Goal: Task Accomplishment & Management: Manage account settings

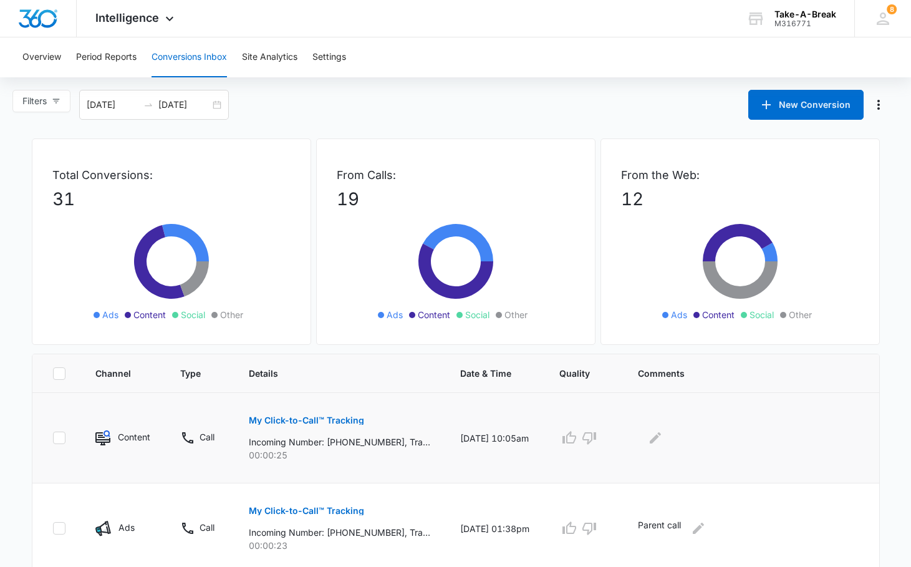
click at [319, 418] on p "My Click-to-Call™ Tracking" at bounding box center [306, 420] width 115 height 9
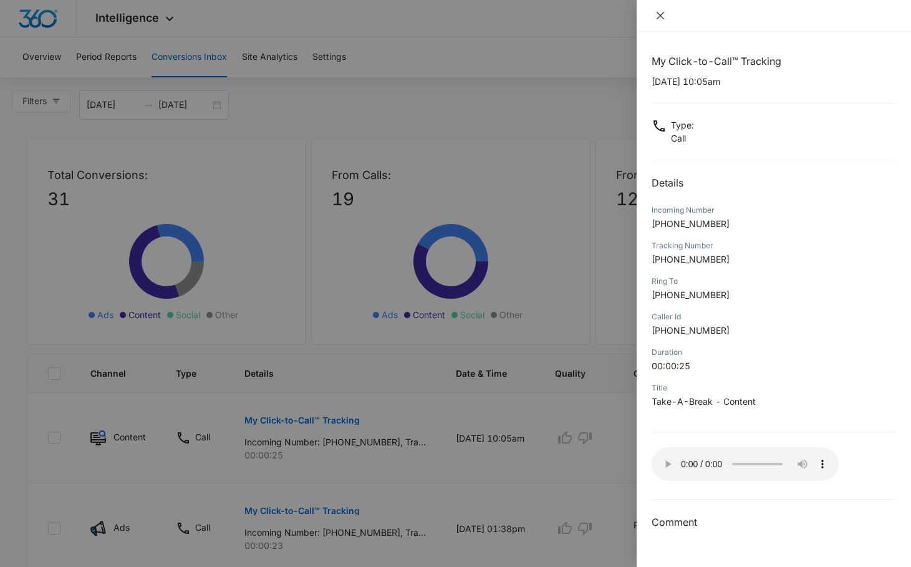
click at [659, 15] on icon "close" at bounding box center [661, 16] width 10 height 10
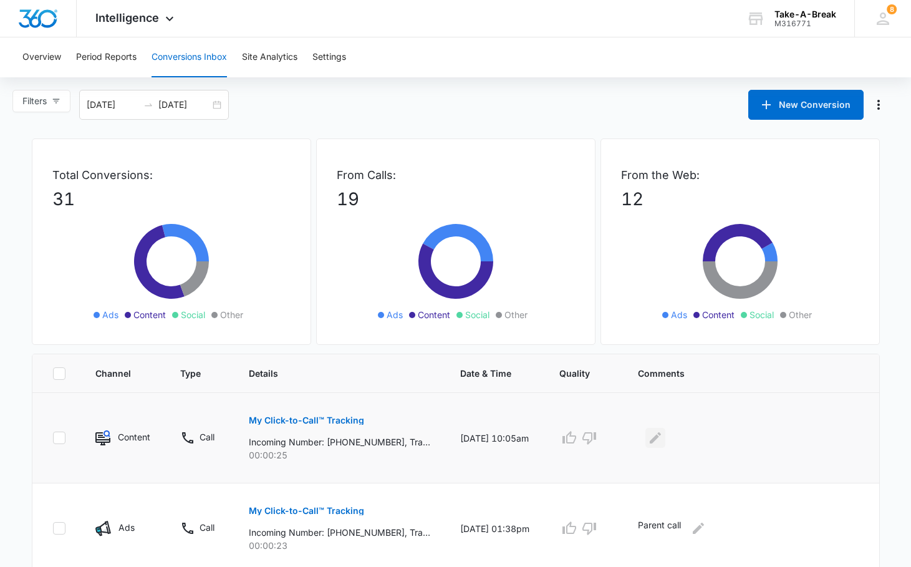
click at [663, 440] on icon "Edit Comments" at bounding box center [655, 437] width 15 height 15
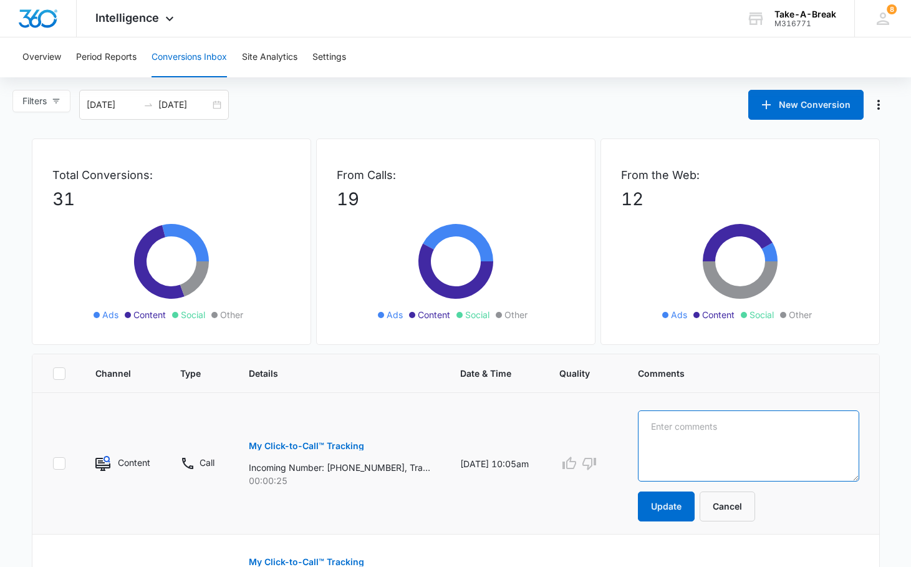
click at [706, 432] on textarea at bounding box center [748, 445] width 221 height 71
type textarea "Hung up"
click at [676, 506] on button "Update" at bounding box center [666, 507] width 57 height 30
click at [677, 508] on button "Update" at bounding box center [666, 507] width 57 height 30
